Goal: Register for event/course

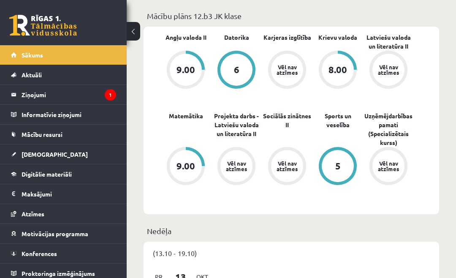
scroll to position [412, 0]
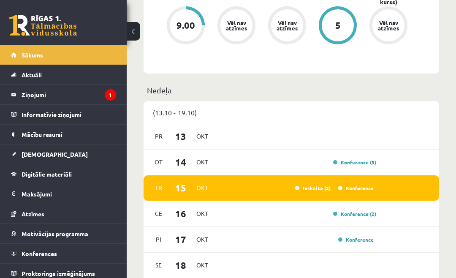
click at [315, 186] on link "Ieskaite (2)" at bounding box center [312, 187] width 35 height 7
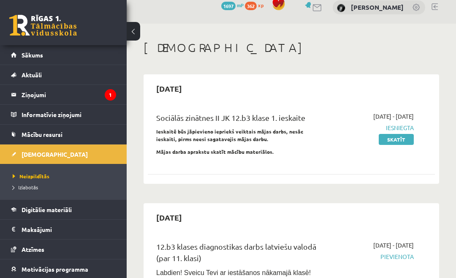
scroll to position [12, 0]
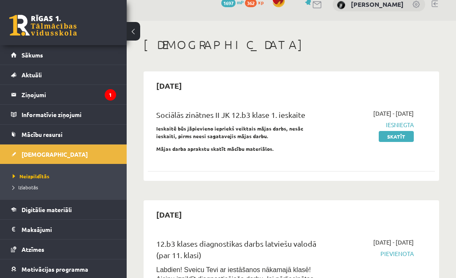
click at [16, 151] on link "[DEMOGRAPHIC_DATA]" at bounding box center [63, 153] width 105 height 19
click at [27, 89] on legend "Ziņojumi 1" at bounding box center [69, 94] width 95 height 19
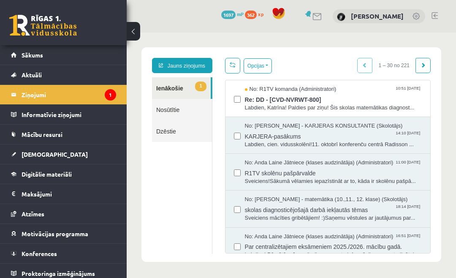
click at [406, 99] on span "Re: DD - [CVD-NVRWT-800]" at bounding box center [333, 98] width 177 height 11
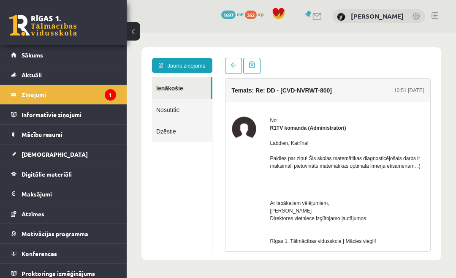
click at [175, 113] on link "Nosūtītie" at bounding box center [182, 110] width 60 height 22
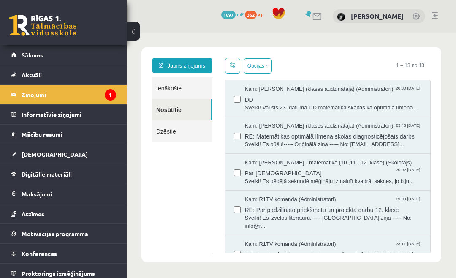
click at [182, 95] on link "Ienākošie" at bounding box center [182, 88] width 60 height 22
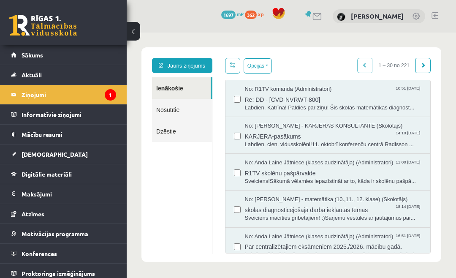
click at [30, 52] on span "Sākums" at bounding box center [33, 55] width 22 height 8
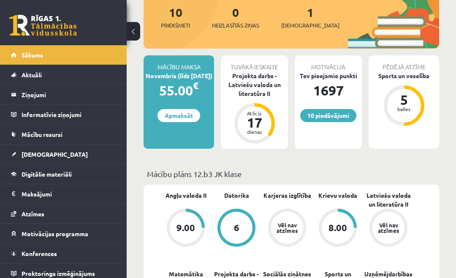
scroll to position [114, 0]
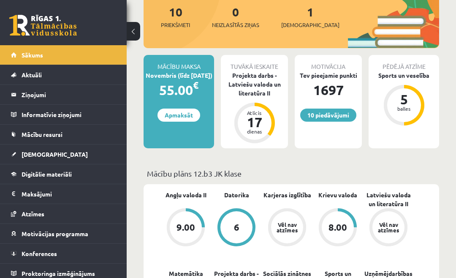
click at [38, 154] on span "[DEMOGRAPHIC_DATA]" at bounding box center [55, 154] width 66 height 8
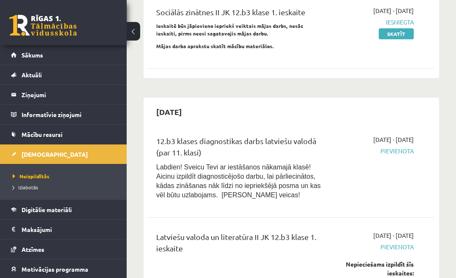
click at [30, 101] on legend "Ziņojumi 0" at bounding box center [69, 94] width 95 height 19
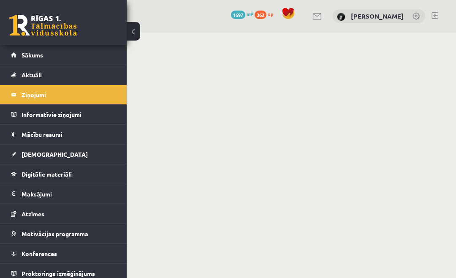
click at [31, 88] on legend "Ziņojumi 0" at bounding box center [69, 94] width 95 height 19
click at [22, 72] on span "Aktuāli" at bounding box center [32, 75] width 20 height 8
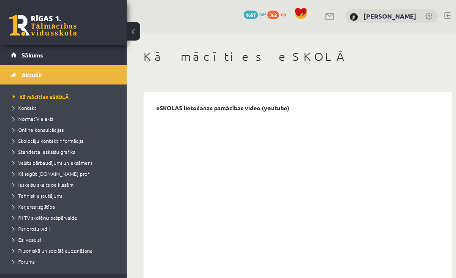
click at [12, 53] on link "Sākums" at bounding box center [63, 54] width 105 height 19
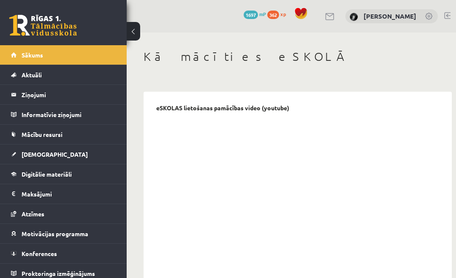
click at [26, 22] on link at bounding box center [43, 25] width 68 height 21
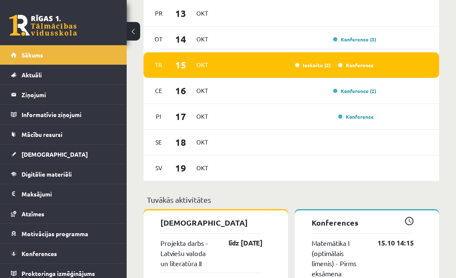
scroll to position [534, 0]
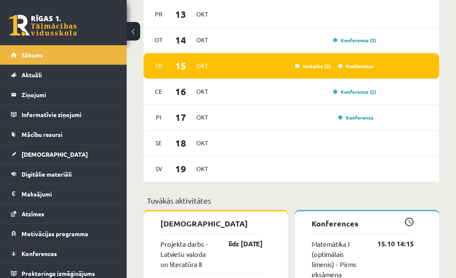
click at [364, 66] on link "Konference" at bounding box center [355, 65] width 35 height 7
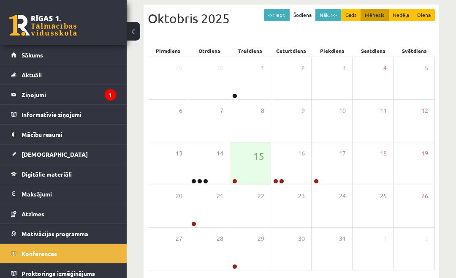
scroll to position [89, 0]
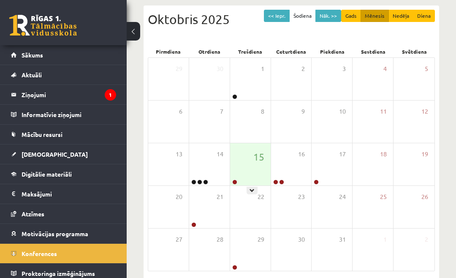
click at [252, 191] on icon at bounding box center [251, 190] width 5 height 5
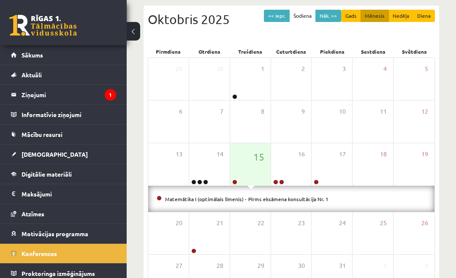
click at [312, 199] on link "Matemātika I (optimālais līmenis) - Pirms eksāmena konsultācija Nr. 1" at bounding box center [246, 198] width 163 height 7
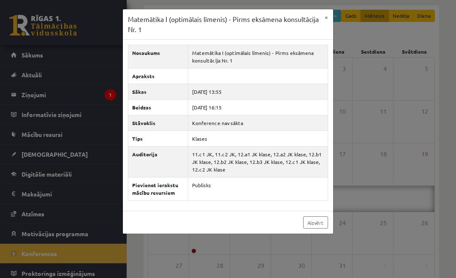
click at [330, 16] on button "×" at bounding box center [326, 17] width 14 height 16
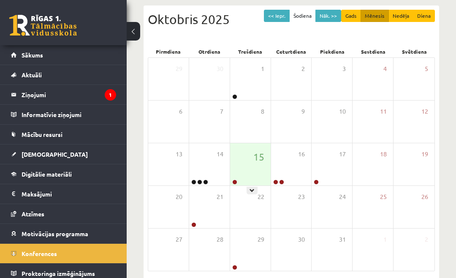
click at [251, 192] on icon at bounding box center [251, 190] width 5 height 5
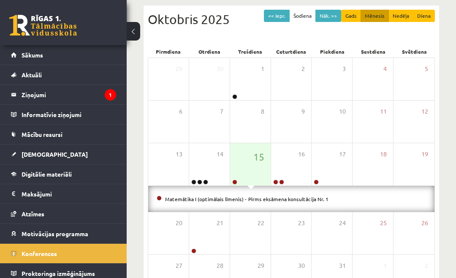
click at [239, 200] on link "Matemātika I (optimālais līmenis) - Pirms eksāmena konsultācija Nr. 1" at bounding box center [246, 198] width 163 height 7
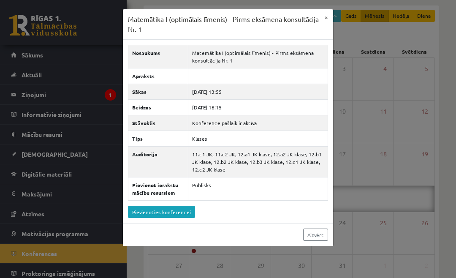
click at [162, 216] on link "Pievienoties konferencei" at bounding box center [161, 211] width 67 height 12
